Goal: Task Accomplishment & Management: Use online tool/utility

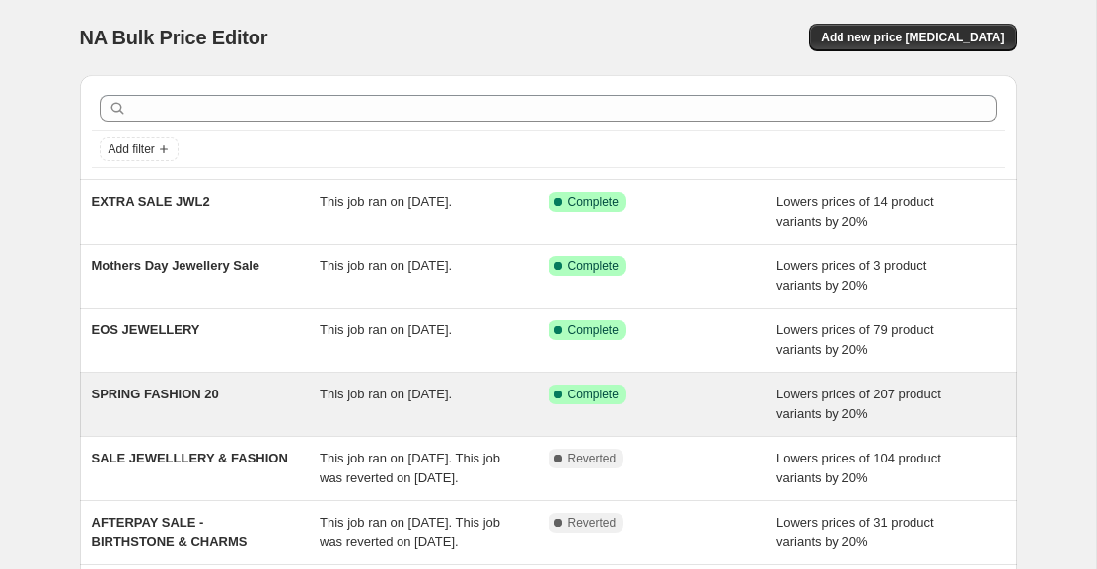
click at [683, 405] on div "Success Complete Complete" at bounding box center [663, 404] width 229 height 39
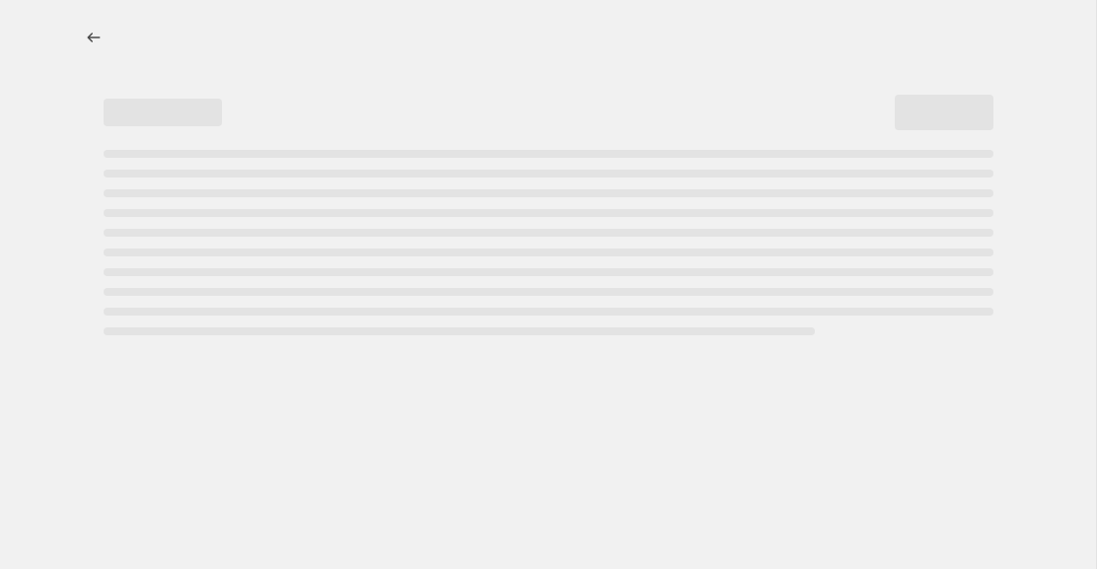
select select "percentage"
select select "tag"
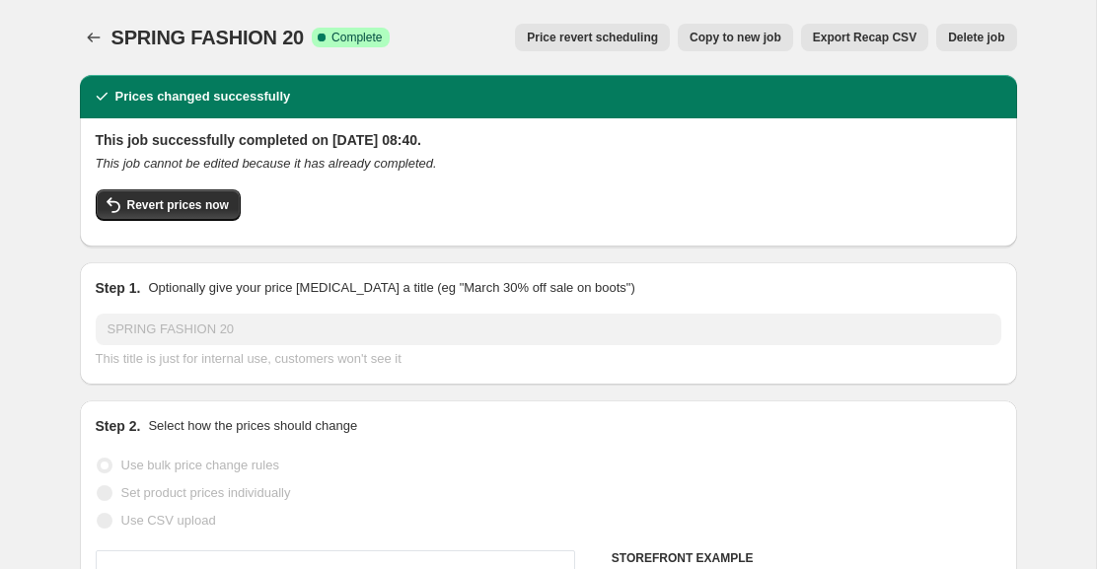
click at [592, 39] on span "Price revert scheduling" at bounding box center [592, 38] width 131 height 16
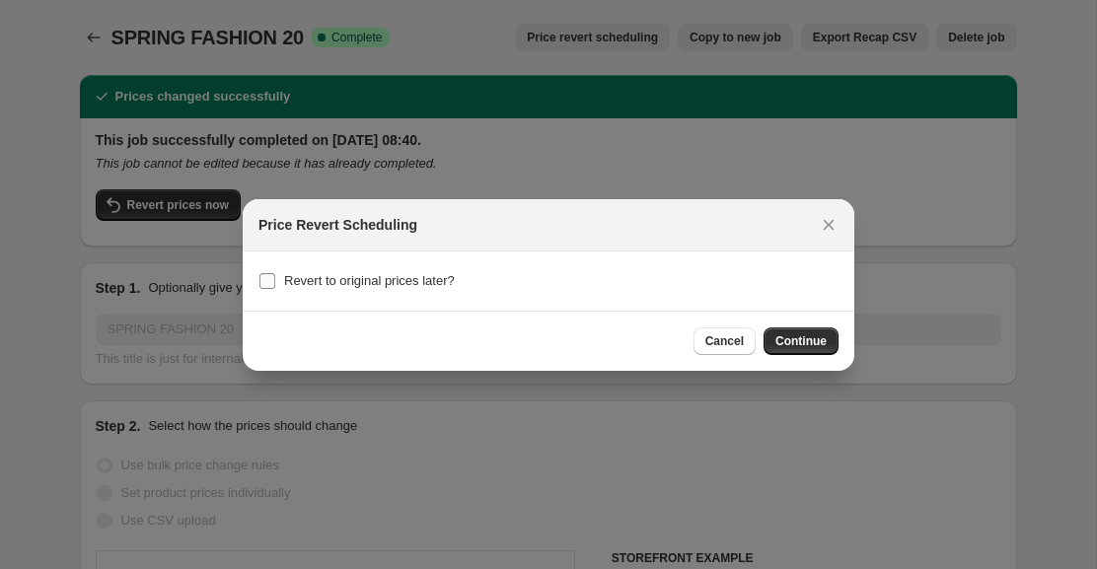
click at [438, 284] on span "Revert to original prices later?" at bounding box center [369, 280] width 171 height 15
click at [275, 284] on input "Revert to original prices later?" at bounding box center [268, 281] width 16 height 16
checkbox input "true"
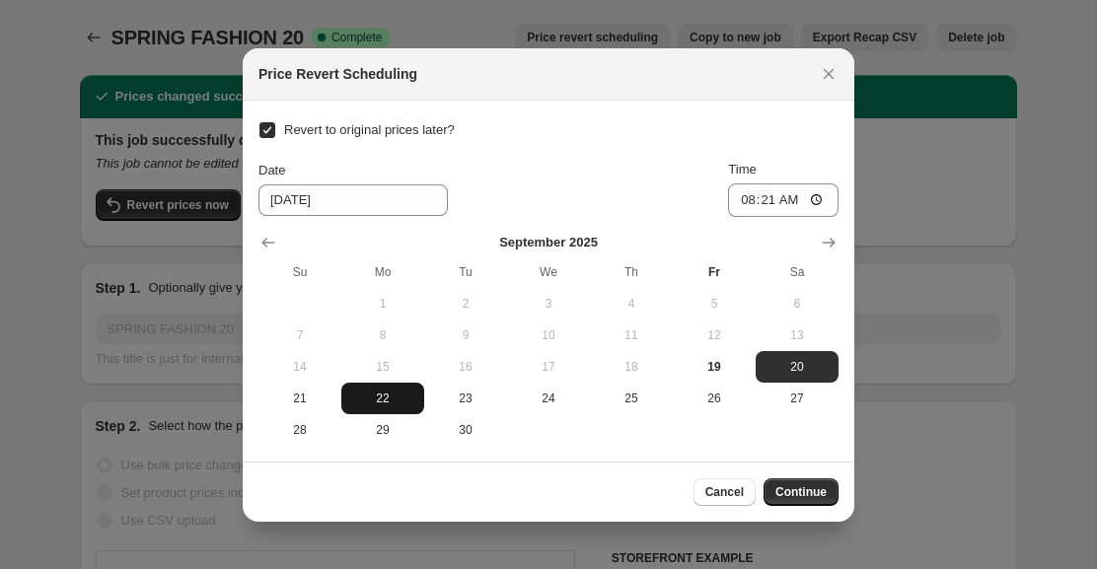
click at [380, 402] on span "22" at bounding box center [382, 399] width 67 height 16
type input "[DATE]"
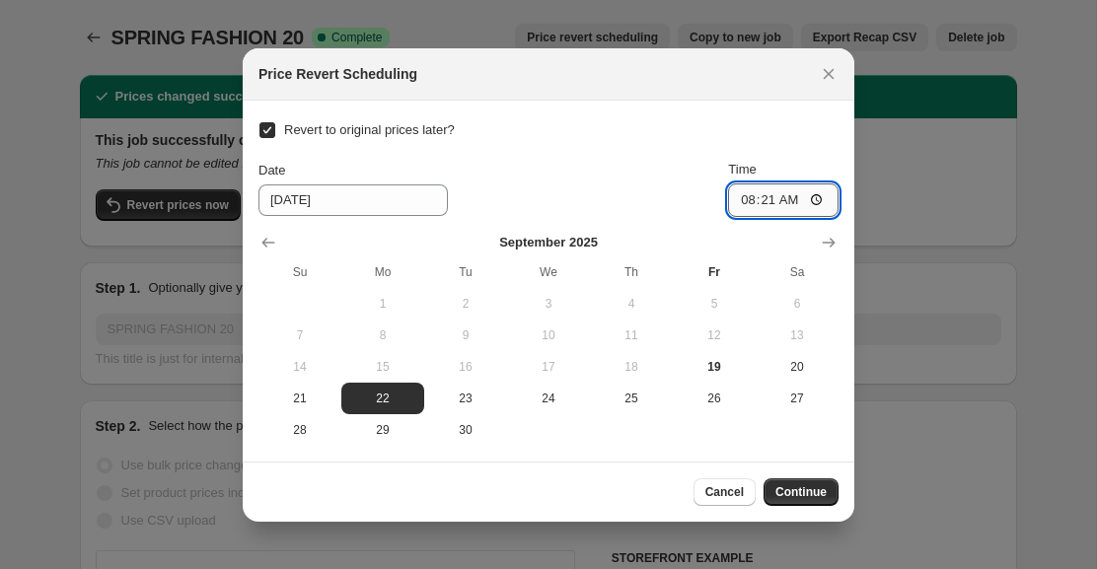
click at [796, 201] on input "08:21" at bounding box center [783, 201] width 111 height 34
type input "18:00"
click at [801, 487] on span "Continue" at bounding box center [801, 492] width 51 height 16
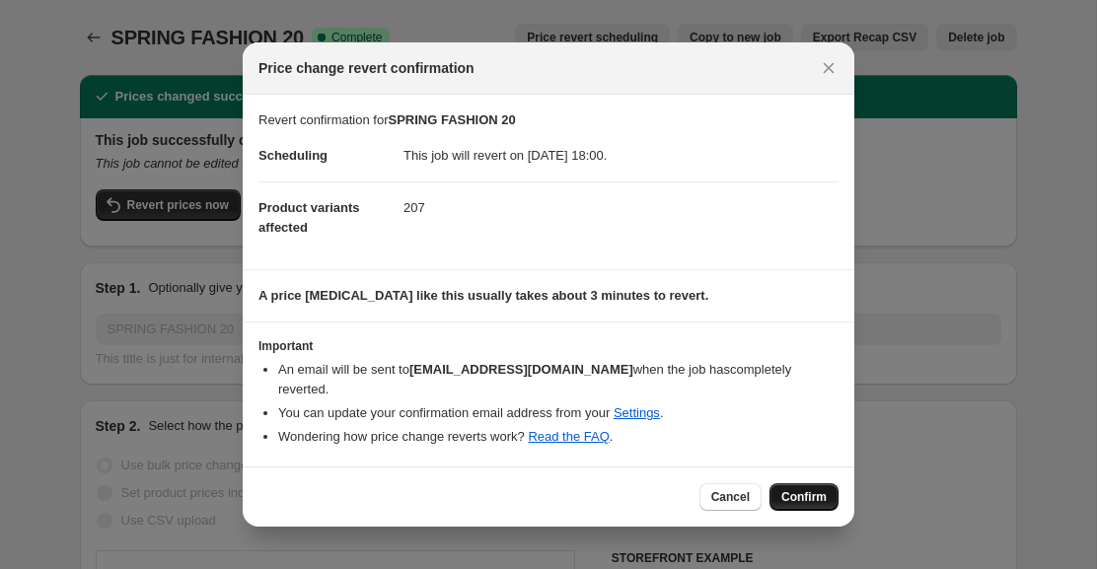
click at [799, 497] on span "Confirm" at bounding box center [804, 497] width 45 height 16
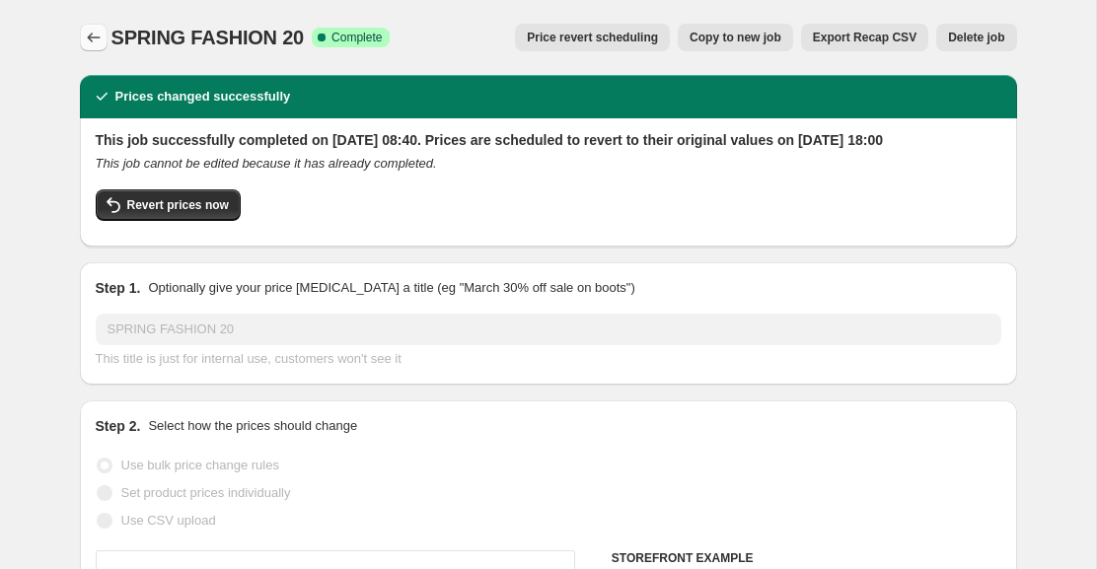
click at [93, 41] on icon "Price change jobs" at bounding box center [94, 38] width 20 height 20
